Goal: Information Seeking & Learning: Learn about a topic

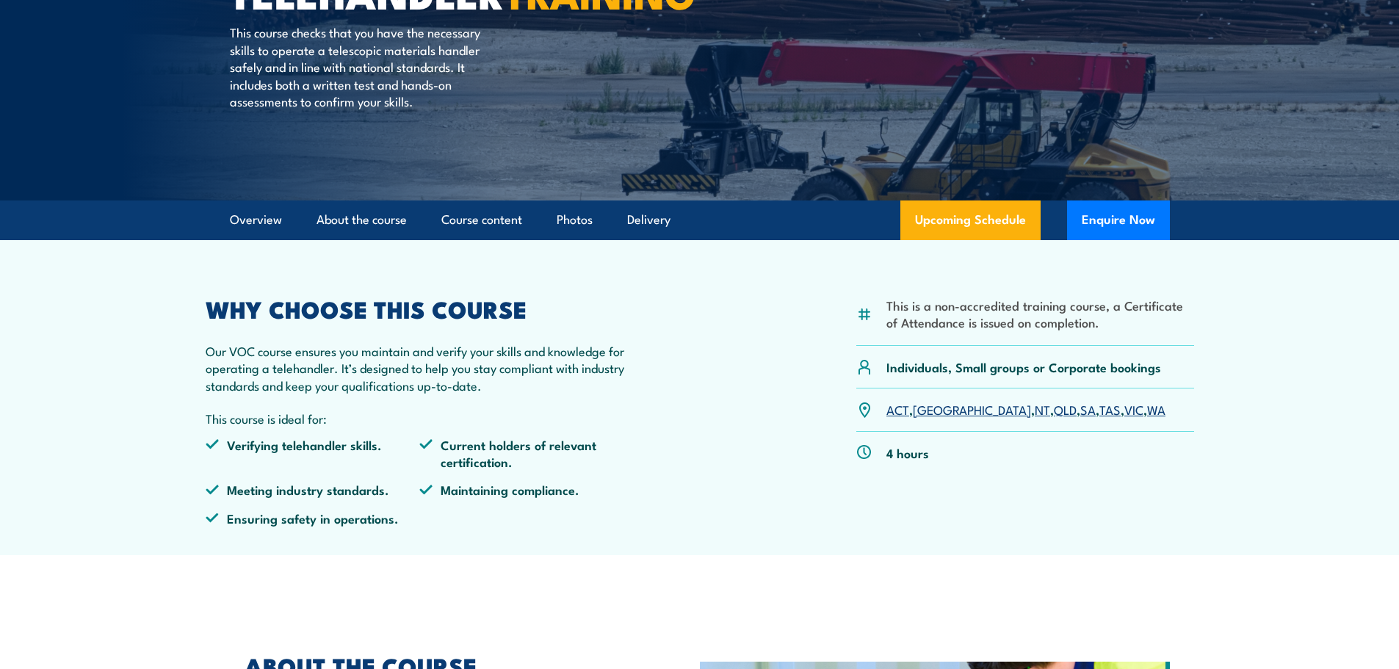
click at [932, 413] on link "[GEOGRAPHIC_DATA]" at bounding box center [972, 409] width 118 height 18
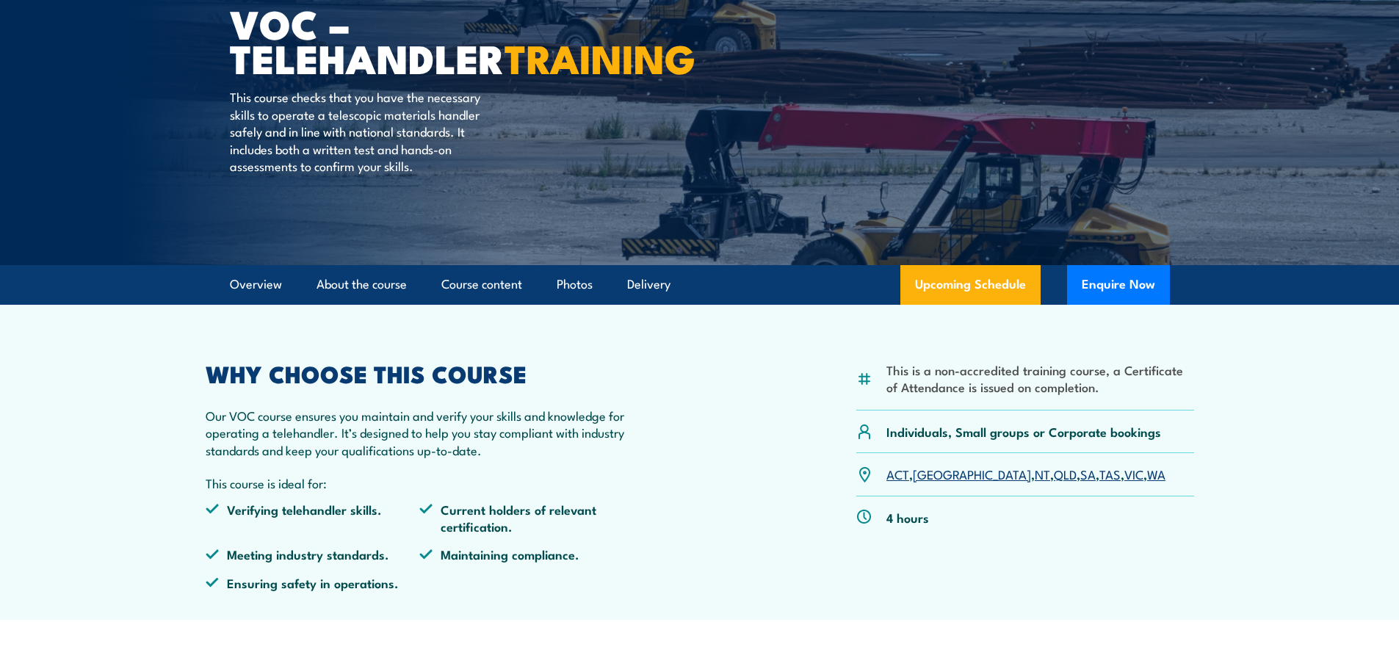
scroll to position [42, 0]
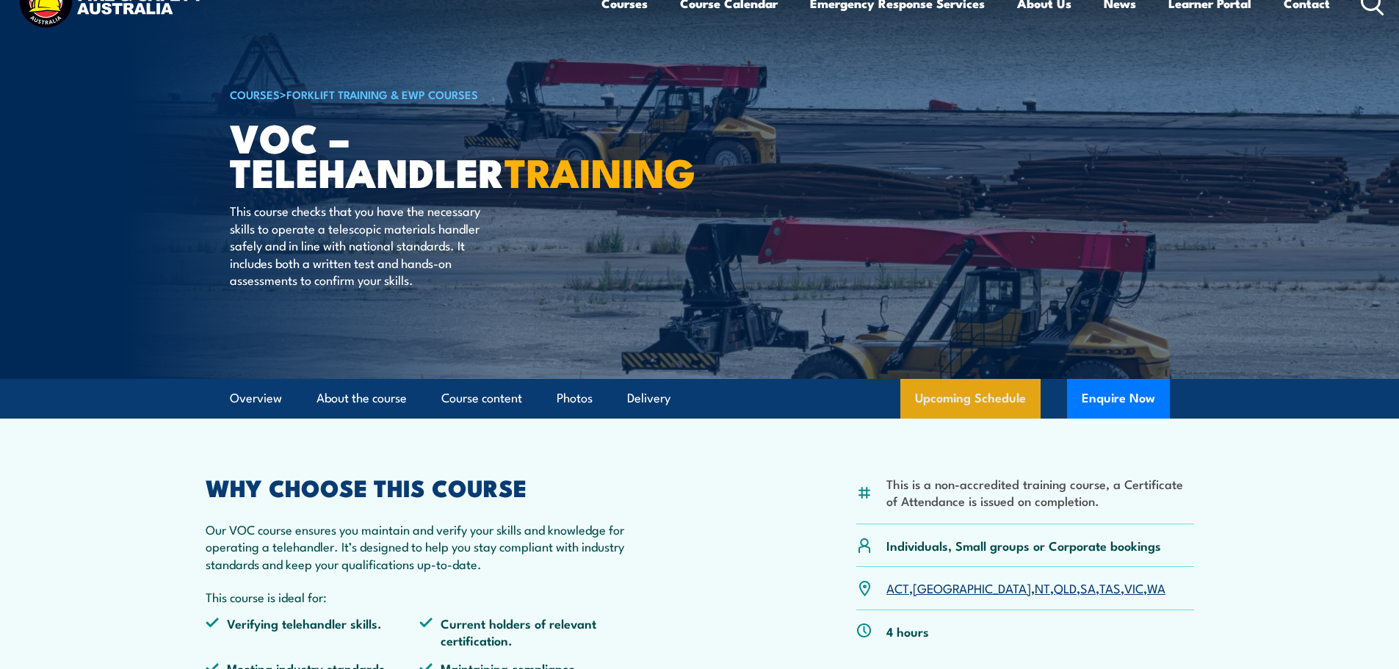
click at [973, 401] on link "Upcoming Schedule" at bounding box center [971, 399] width 140 height 40
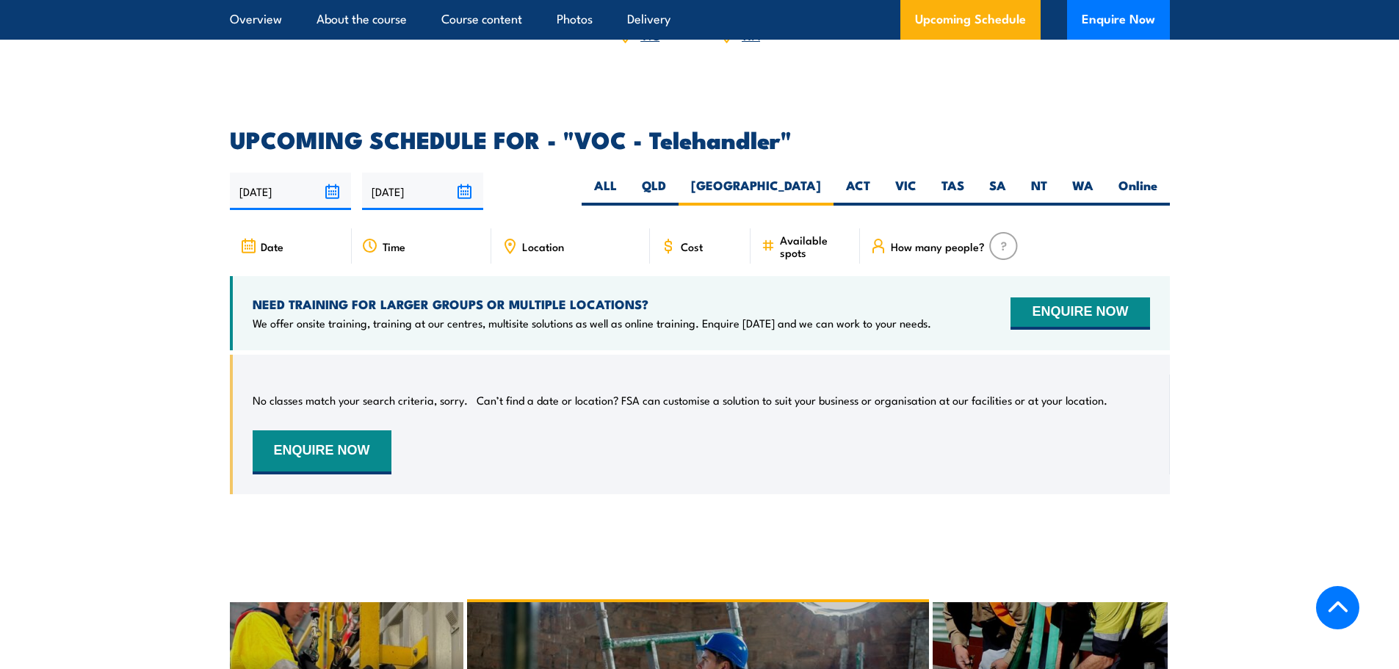
scroll to position [2245, 0]
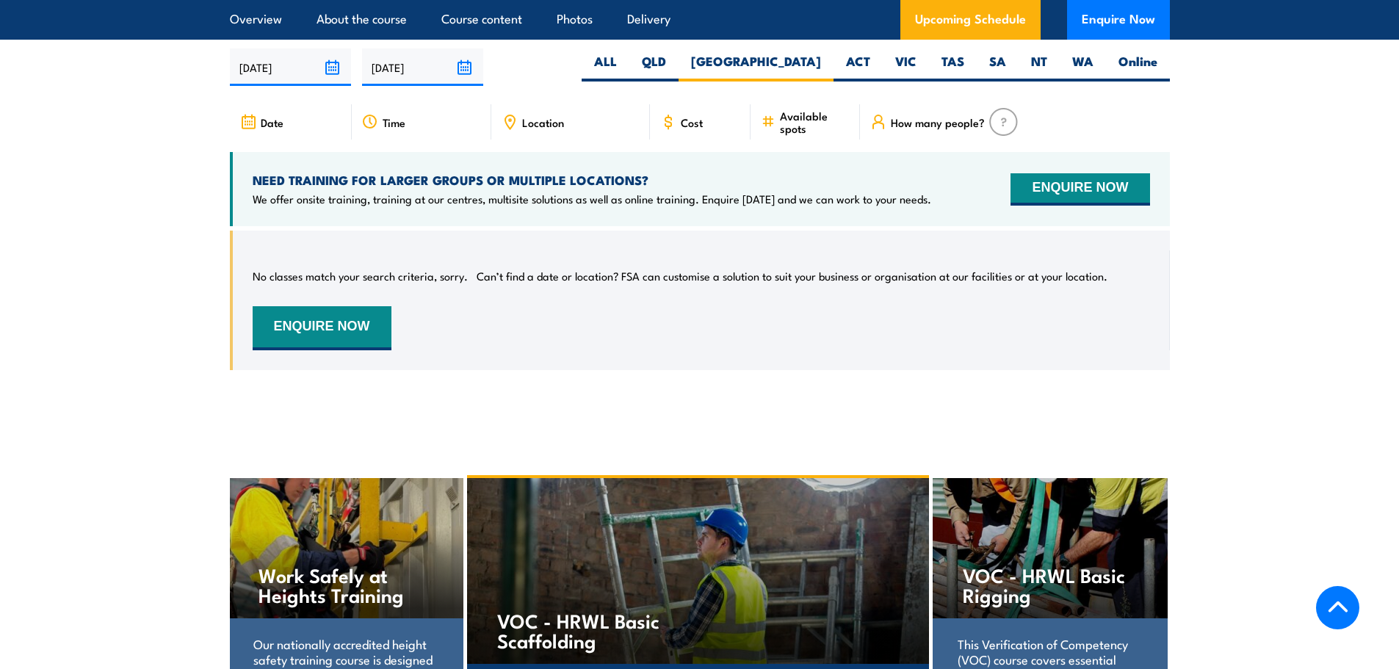
click at [502, 120] on icon at bounding box center [510, 122] width 16 height 16
click at [510, 120] on icon at bounding box center [510, 122] width 16 height 16
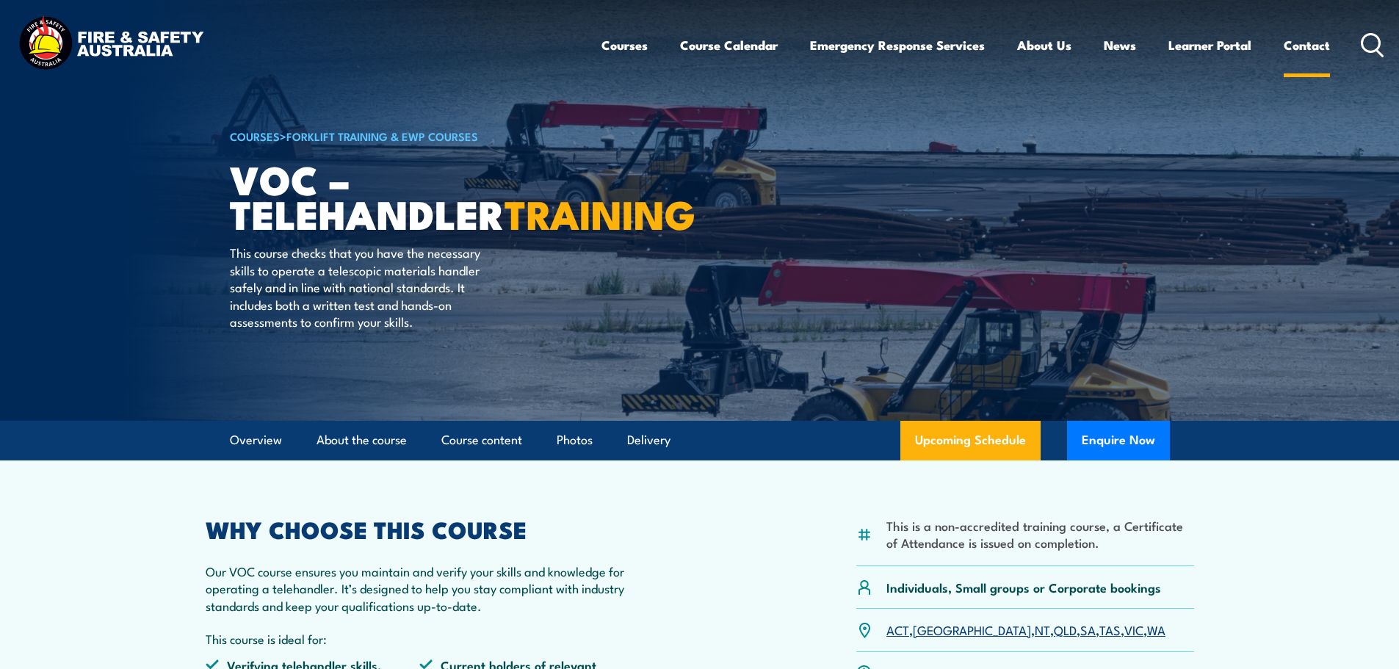
click at [1299, 42] on link "Contact" at bounding box center [1307, 45] width 46 height 39
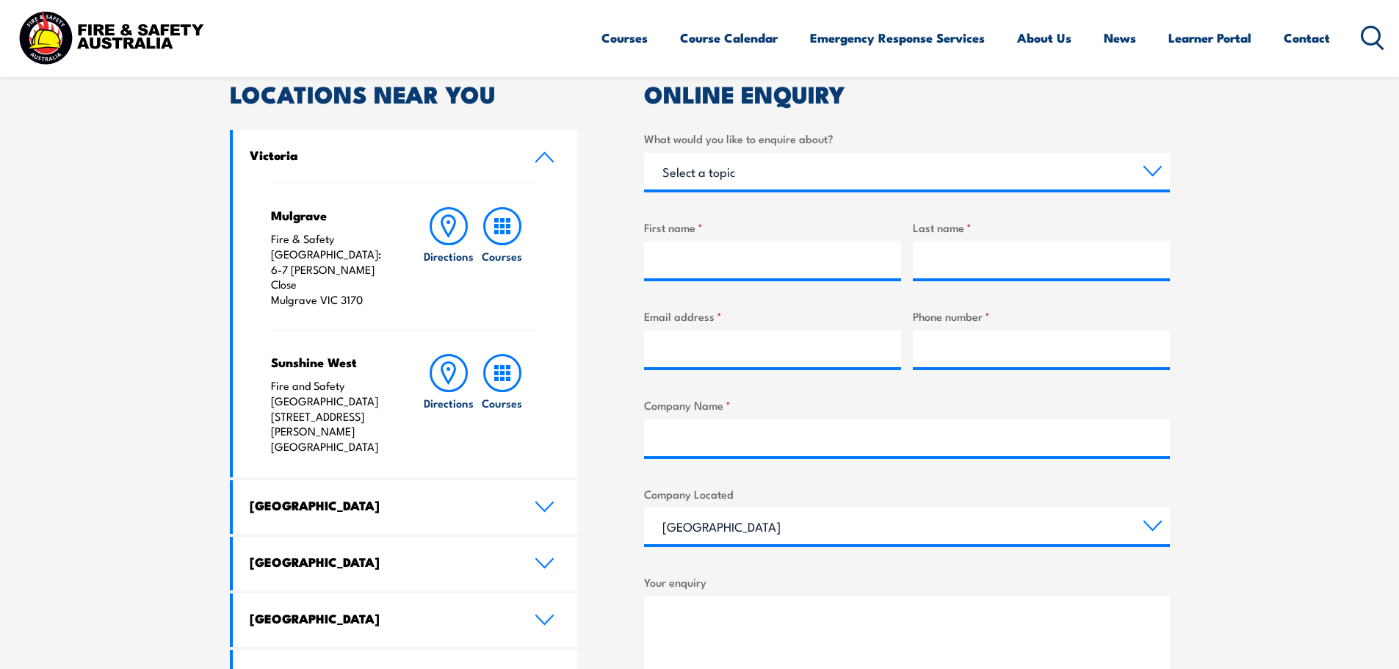
scroll to position [588, 0]
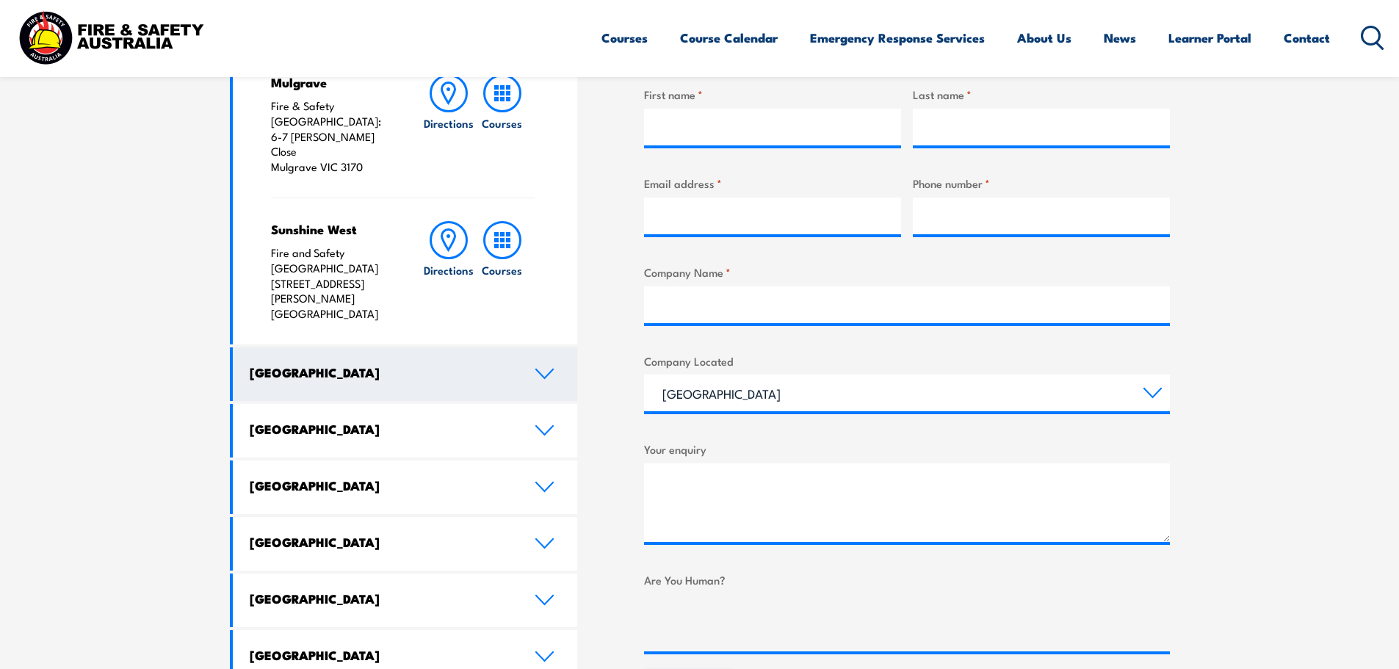
click at [542, 369] on icon at bounding box center [544, 373] width 17 height 9
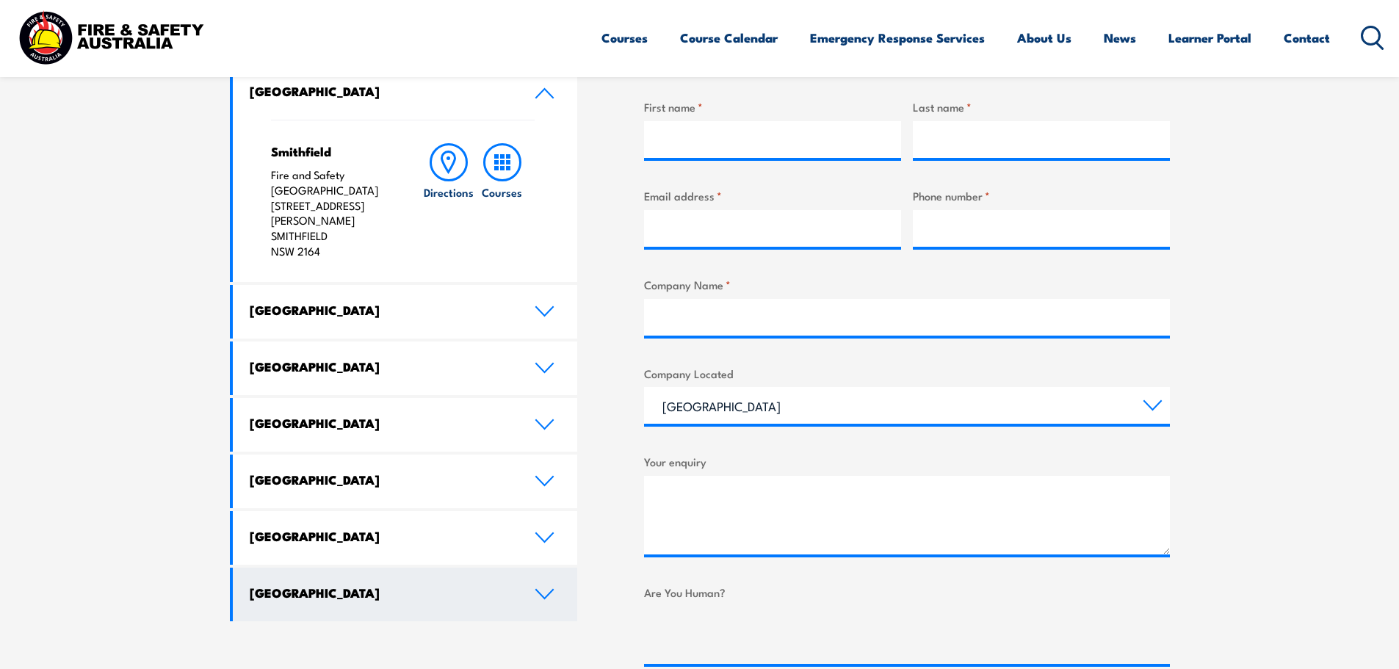
scroll to position [661, 0]
